Goal: Leave review/rating: Leave review/rating

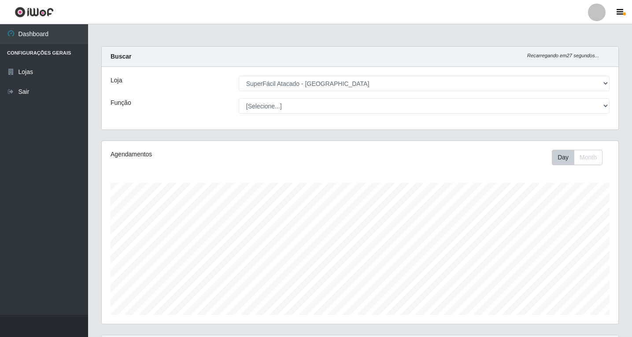
select select "503"
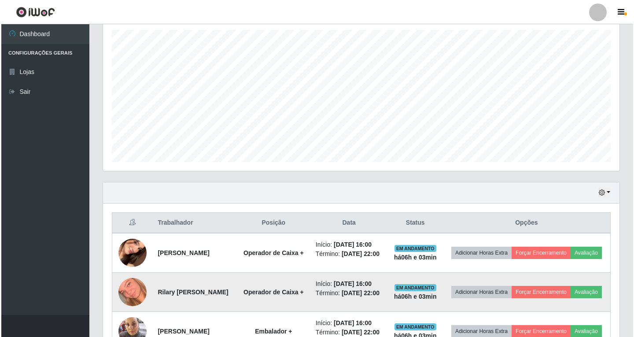
scroll to position [256, 0]
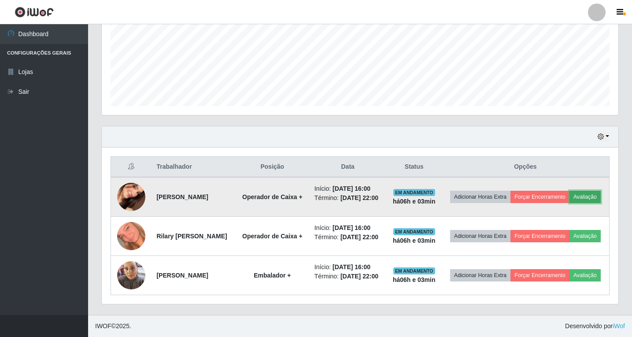
click at [570, 191] on button "Avaliação" at bounding box center [585, 197] width 31 height 12
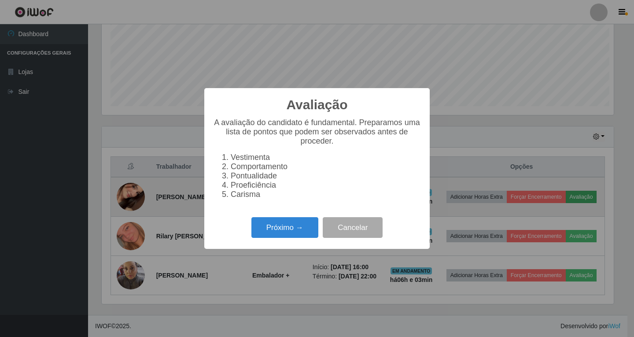
scroll to position [183, 512]
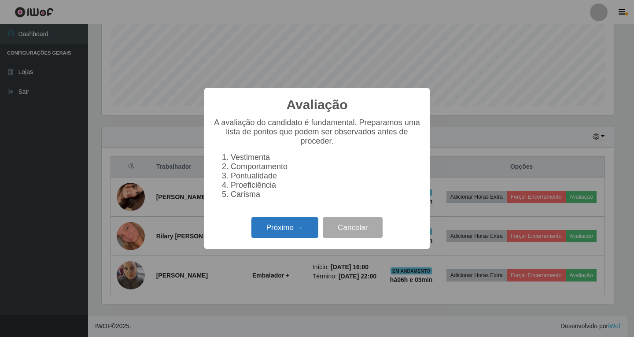
click at [298, 236] on button "Próximo →" at bounding box center [285, 227] width 67 height 21
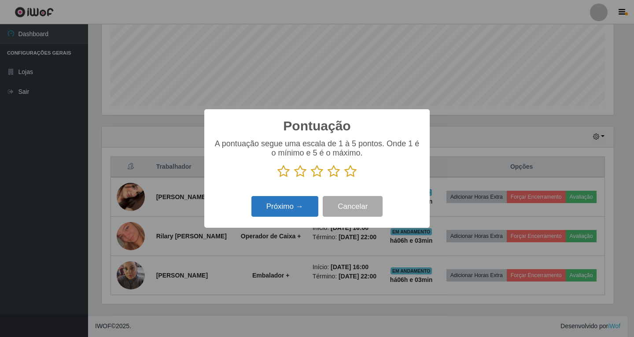
click at [297, 208] on button "Próximo →" at bounding box center [285, 206] width 67 height 21
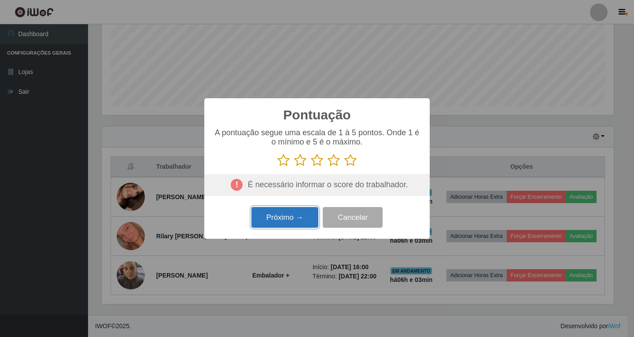
click at [290, 223] on button "Próximo →" at bounding box center [285, 217] width 67 height 21
click at [334, 162] on icon at bounding box center [334, 160] width 12 height 13
click at [328, 167] on input "radio" at bounding box center [328, 167] width 0 height 0
click at [293, 219] on button "Próximo →" at bounding box center [285, 217] width 67 height 21
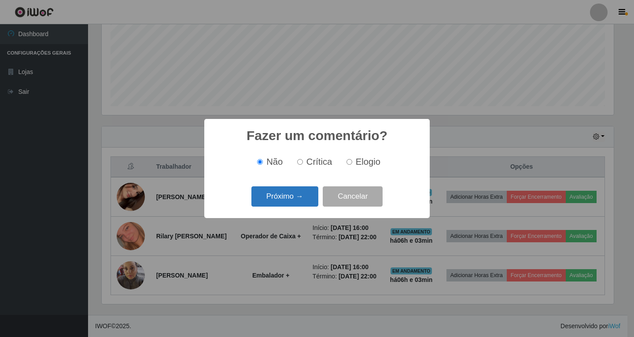
click at [289, 200] on button "Próximo →" at bounding box center [285, 196] width 67 height 21
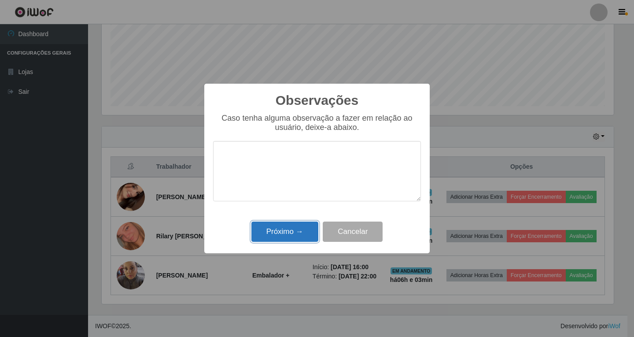
click at [292, 233] on button "Próximo →" at bounding box center [285, 232] width 67 height 21
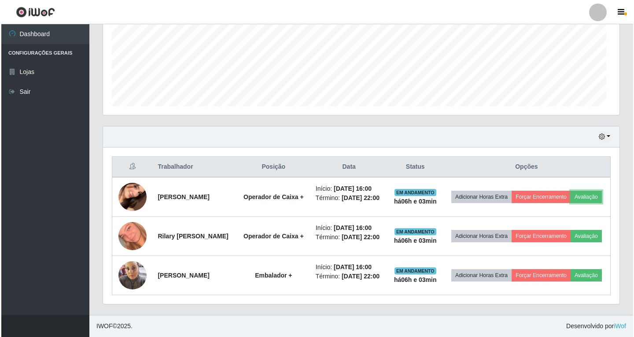
scroll to position [183, 517]
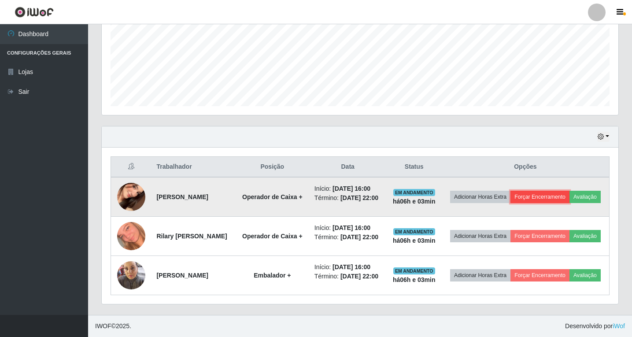
click at [564, 191] on button "Forçar Encerramento" at bounding box center [540, 197] width 59 height 12
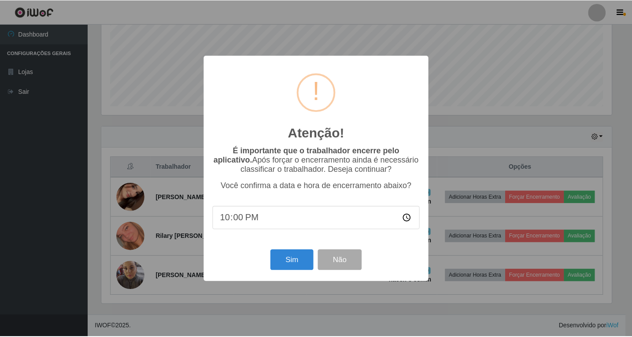
scroll to position [183, 512]
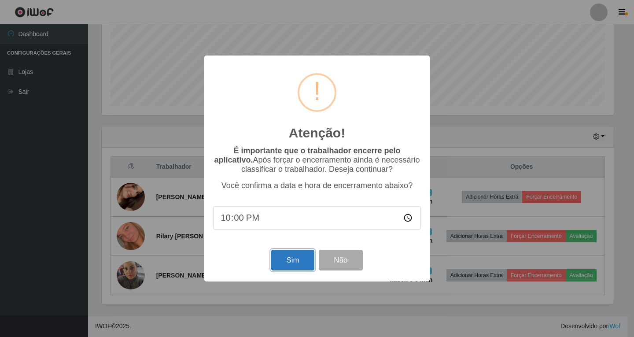
click at [292, 259] on button "Sim" at bounding box center [292, 260] width 43 height 21
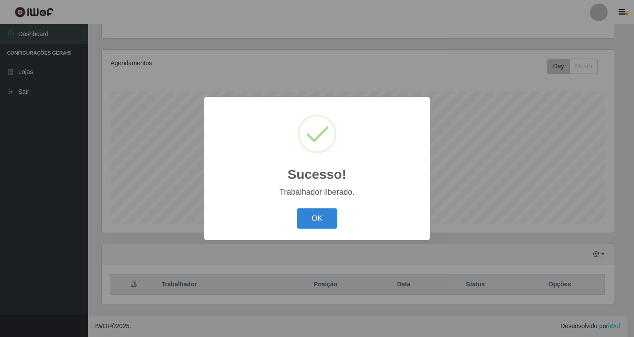
click at [541, 221] on div "Sucesso! × Trabalhador liberado. OK Cancel" at bounding box center [317, 168] width 634 height 337
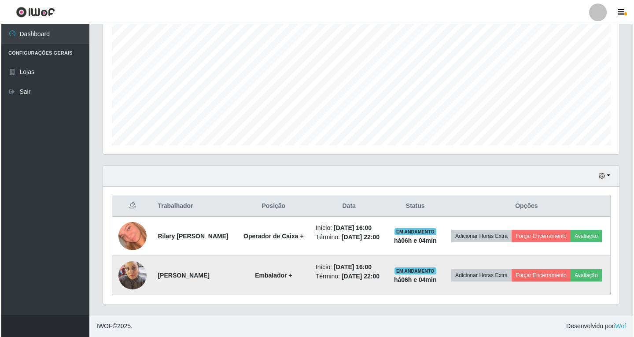
scroll to position [201, 0]
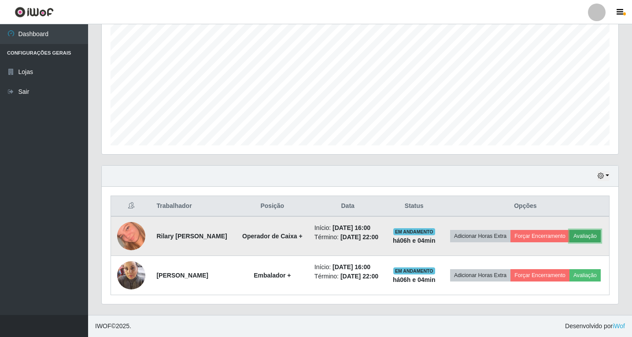
click at [570, 230] on button "Avaliação" at bounding box center [585, 236] width 31 height 12
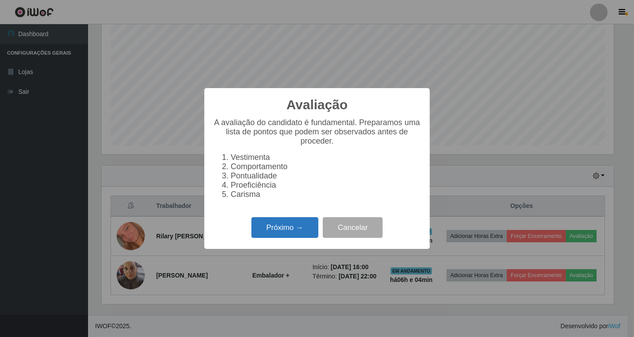
click at [276, 230] on button "Próximo →" at bounding box center [285, 227] width 67 height 21
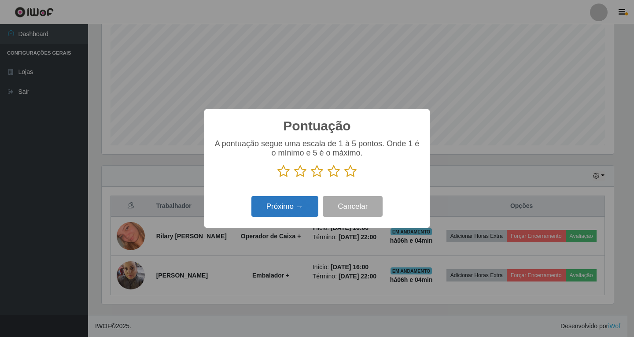
scroll to position [440426, 440097]
click at [335, 174] on icon at bounding box center [334, 171] width 12 height 13
click at [328, 178] on input "radio" at bounding box center [328, 178] width 0 height 0
click at [290, 208] on button "Próximo →" at bounding box center [285, 206] width 67 height 21
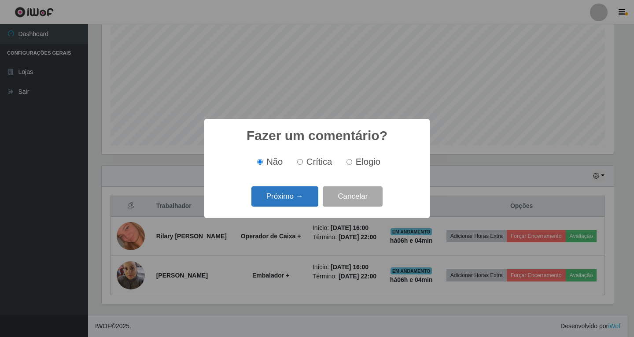
click at [294, 199] on button "Próximo →" at bounding box center [285, 196] width 67 height 21
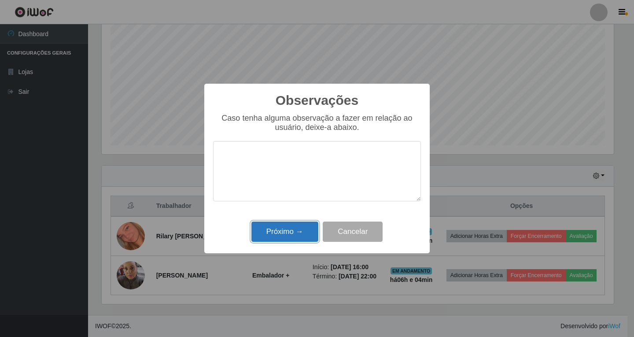
click at [296, 236] on button "Próximo →" at bounding box center [285, 232] width 67 height 21
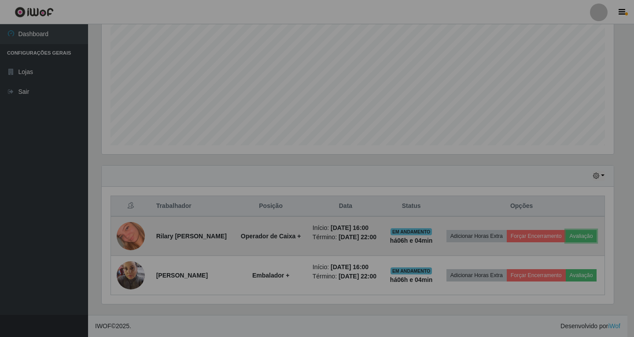
scroll to position [183, 517]
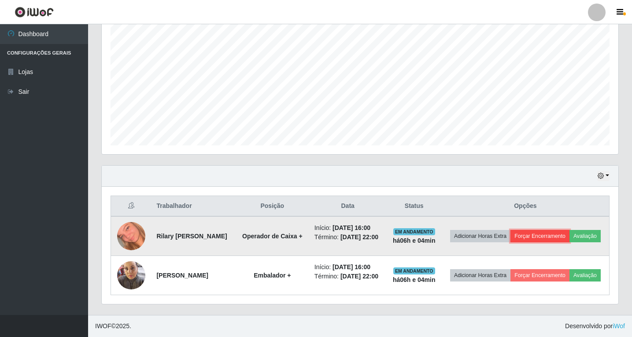
click at [570, 230] on button "Forçar Encerramento" at bounding box center [540, 236] width 59 height 12
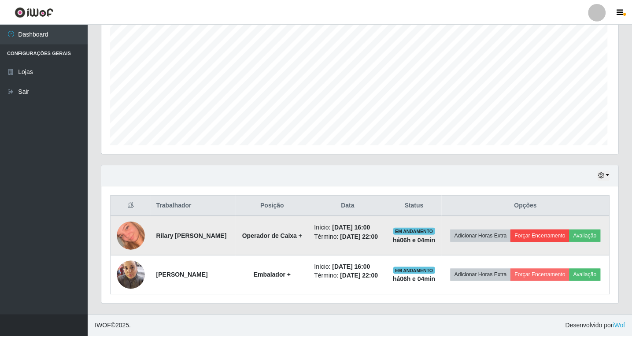
scroll to position [183, 512]
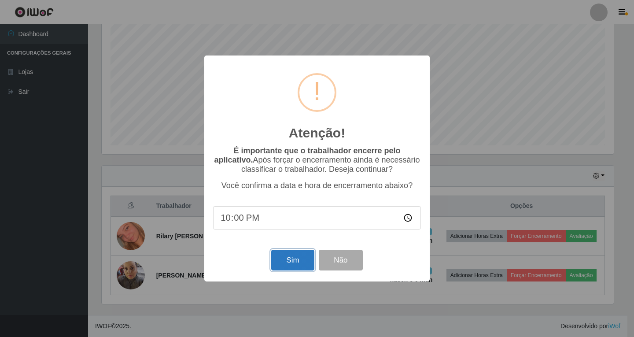
click at [291, 264] on button "Sim" at bounding box center [292, 260] width 43 height 21
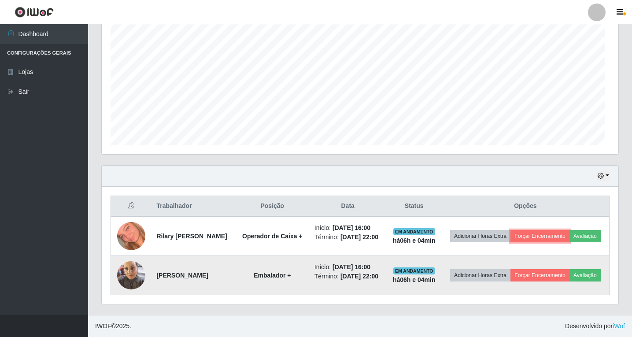
scroll to position [0, 0]
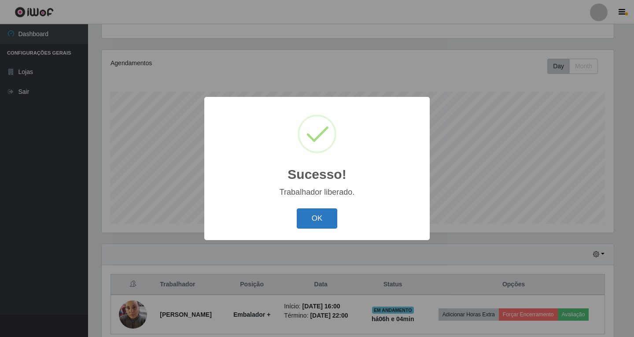
click at [326, 221] on button "OK" at bounding box center [317, 218] width 41 height 21
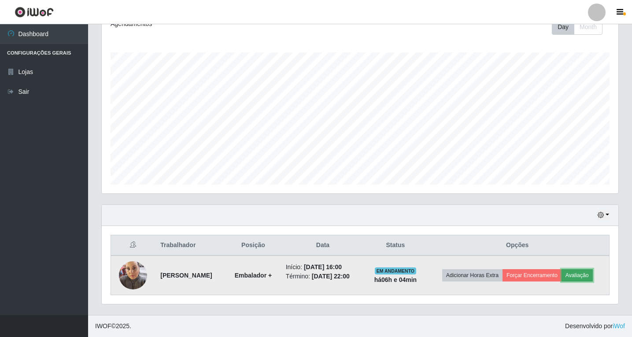
click at [562, 278] on button "Avaliação" at bounding box center [577, 275] width 31 height 12
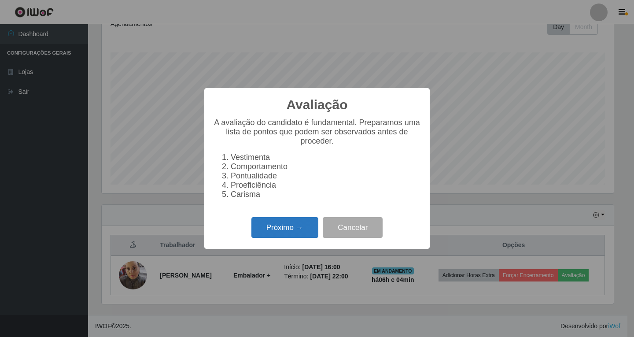
click at [283, 235] on button "Próximo →" at bounding box center [285, 227] width 67 height 21
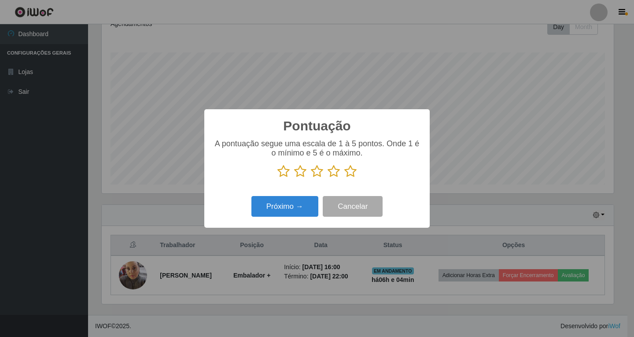
click at [332, 172] on icon at bounding box center [334, 171] width 12 height 13
click at [328, 178] on input "radio" at bounding box center [328, 178] width 0 height 0
click at [293, 204] on button "Próximo →" at bounding box center [285, 206] width 67 height 21
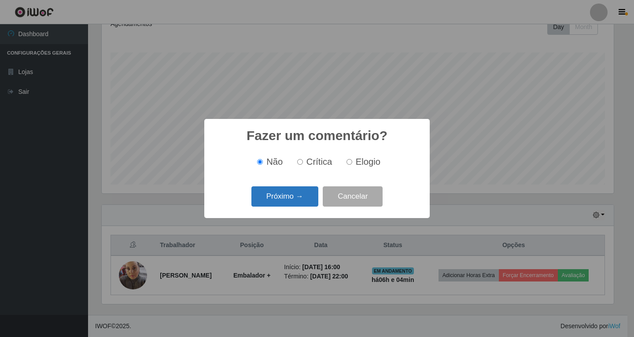
click at [287, 196] on button "Próximo →" at bounding box center [285, 196] width 67 height 21
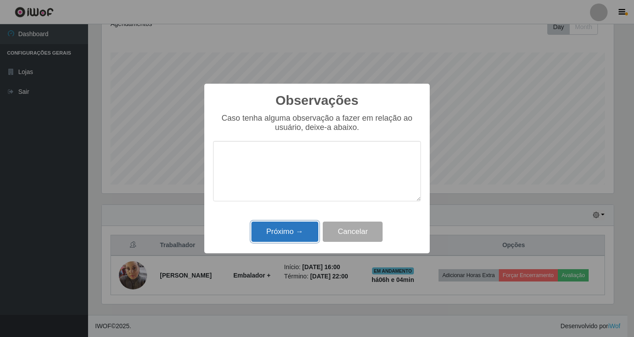
click at [294, 231] on button "Próximo →" at bounding box center [285, 232] width 67 height 21
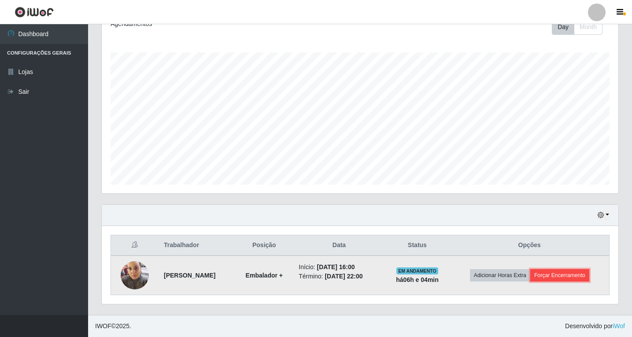
click at [558, 275] on button "Forçar Encerramento" at bounding box center [559, 275] width 59 height 12
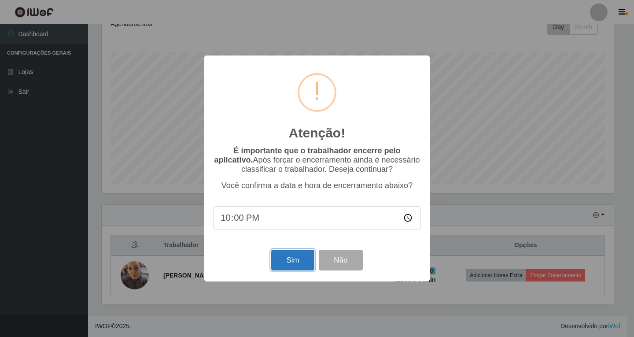
click at [287, 262] on button "Sim" at bounding box center [292, 260] width 43 height 21
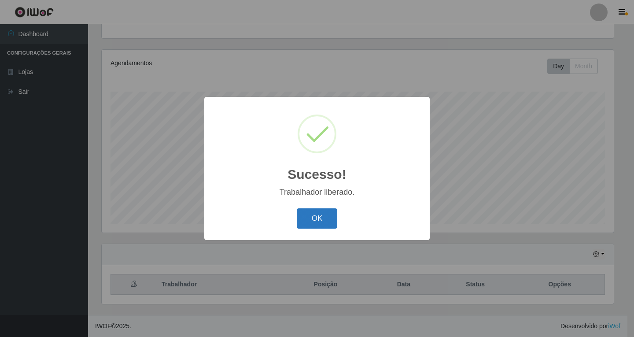
click at [307, 218] on button "OK" at bounding box center [317, 218] width 41 height 21
